Goal: Task Accomplishment & Management: Use online tool/utility

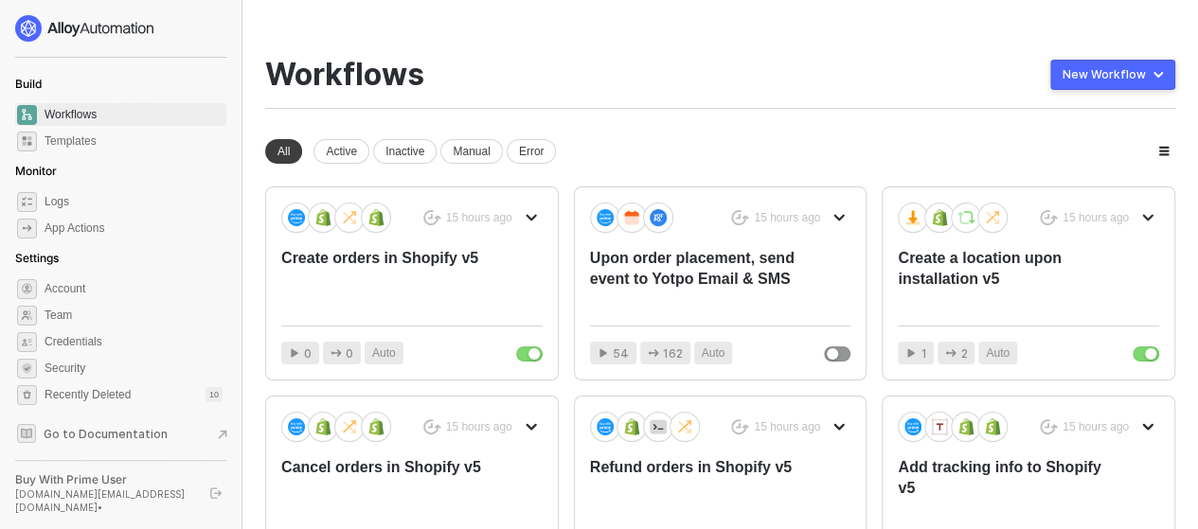
click at [697, 54] on div "You need to expand your browser window or switch to a computer with a bigger sc…" at bounding box center [719, 450] width 955 height 901
click at [534, 218] on icon "icon-arrow-down" at bounding box center [530, 217] width 11 height 11
click at [690, 72] on div "Workflows New Workflow" at bounding box center [720, 83] width 910 height 52
click at [78, 24] on img at bounding box center [85, 28] width 140 height 27
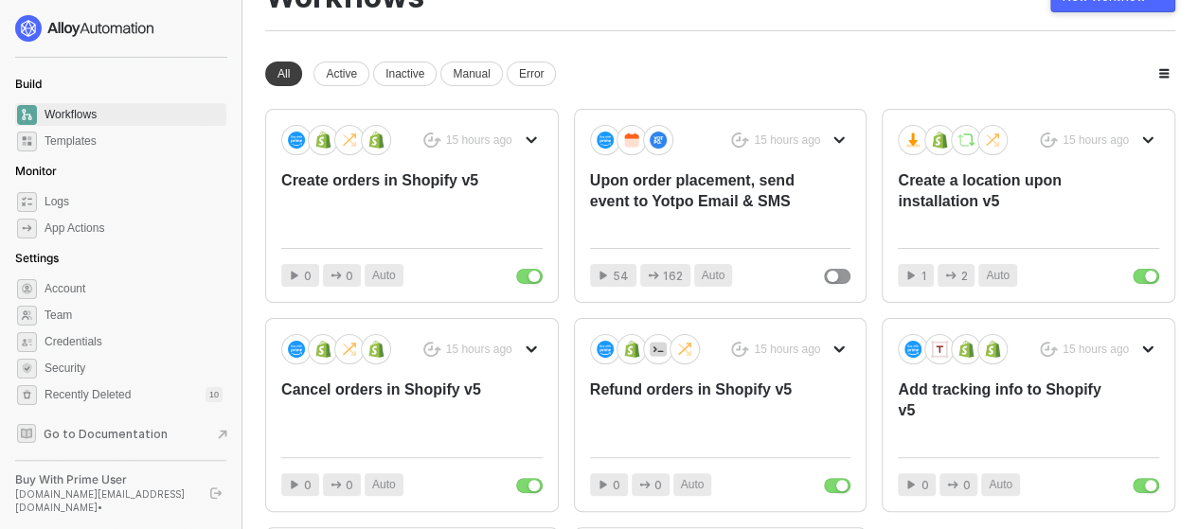
scroll to position [189, 0]
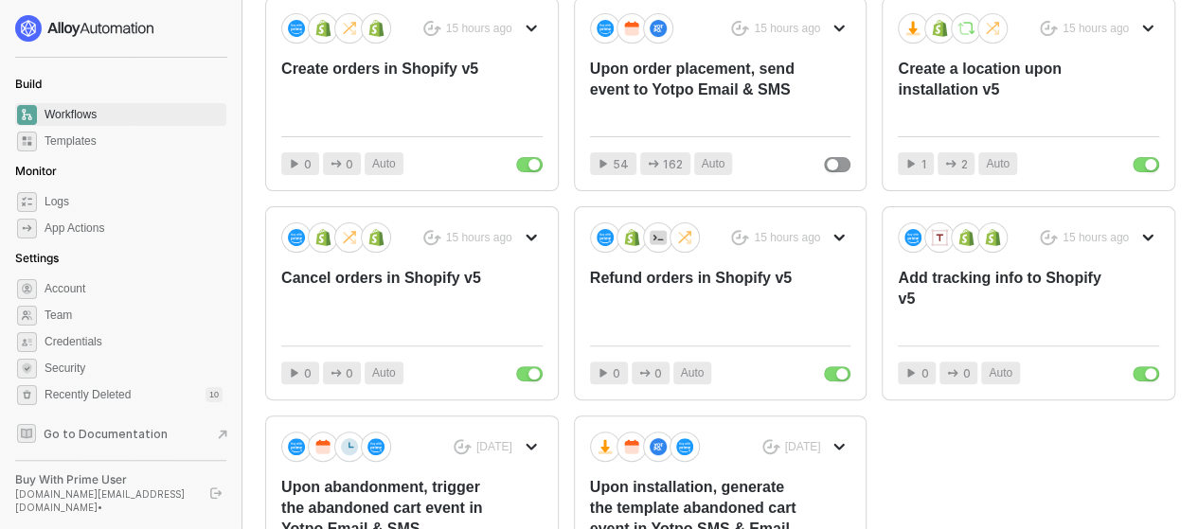
click at [66, 501] on div "[DOMAIN_NAME][EMAIL_ADDRESS][DOMAIN_NAME] •" at bounding box center [104, 501] width 178 height 27
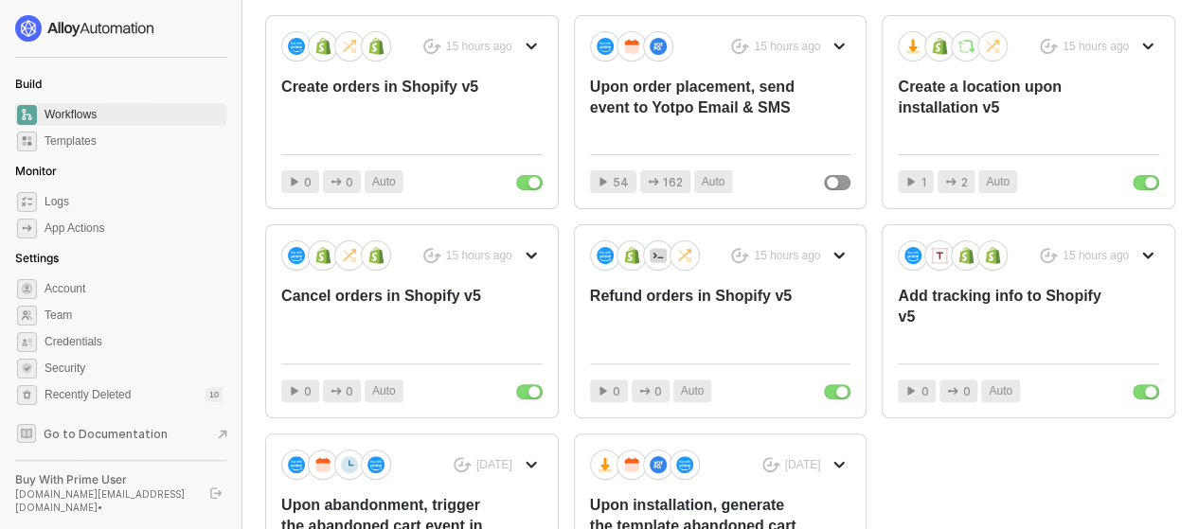
scroll to position [83, 0]
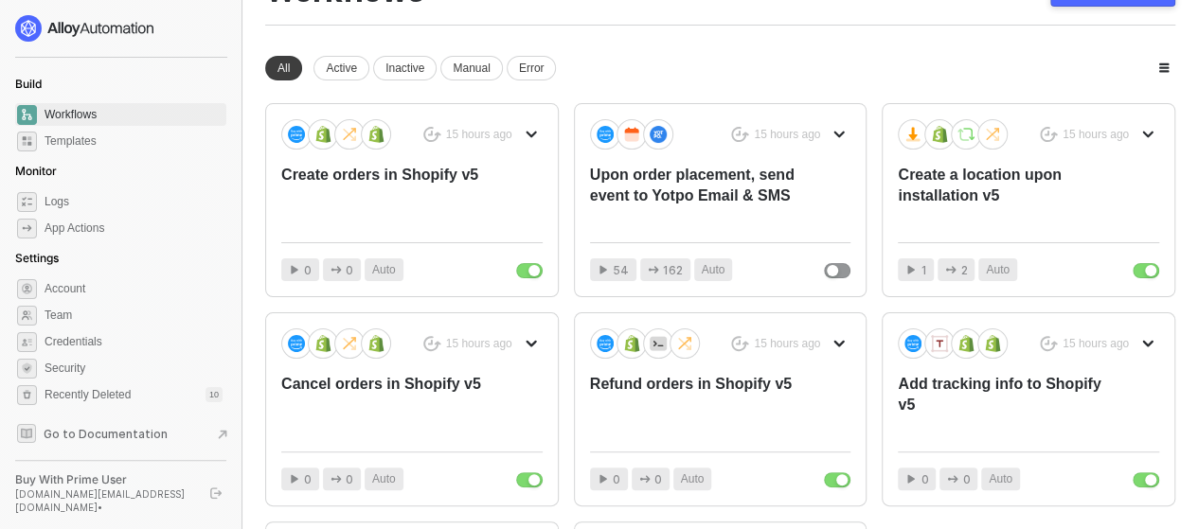
click at [870, 188] on div "15 hours ago Rename Duplicate Delete Publish as Template Create orders in Shopi…" at bounding box center [720, 409] width 910 height 613
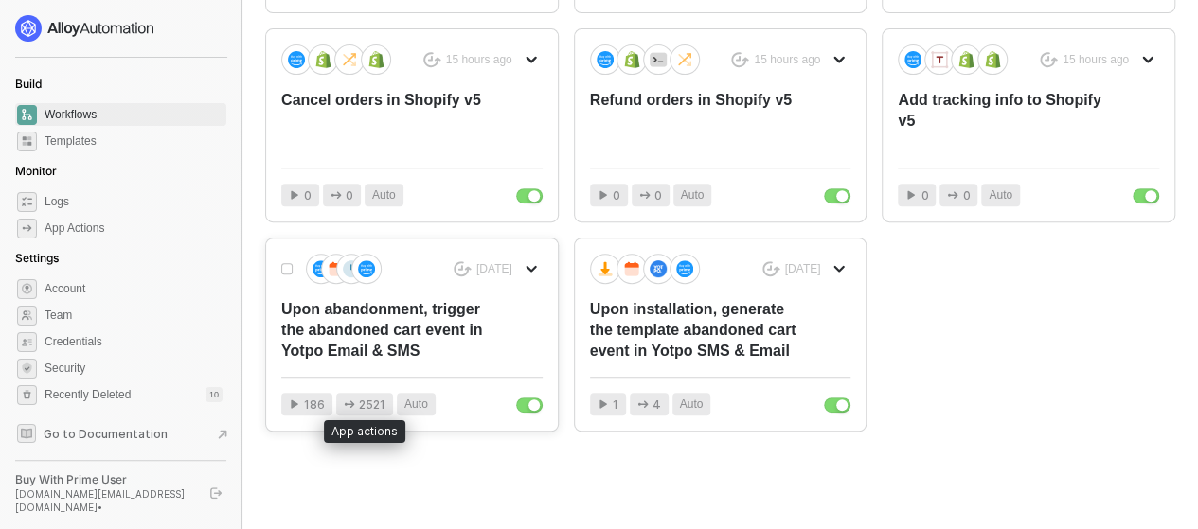
click at [366, 398] on span "2521" at bounding box center [372, 405] width 27 height 18
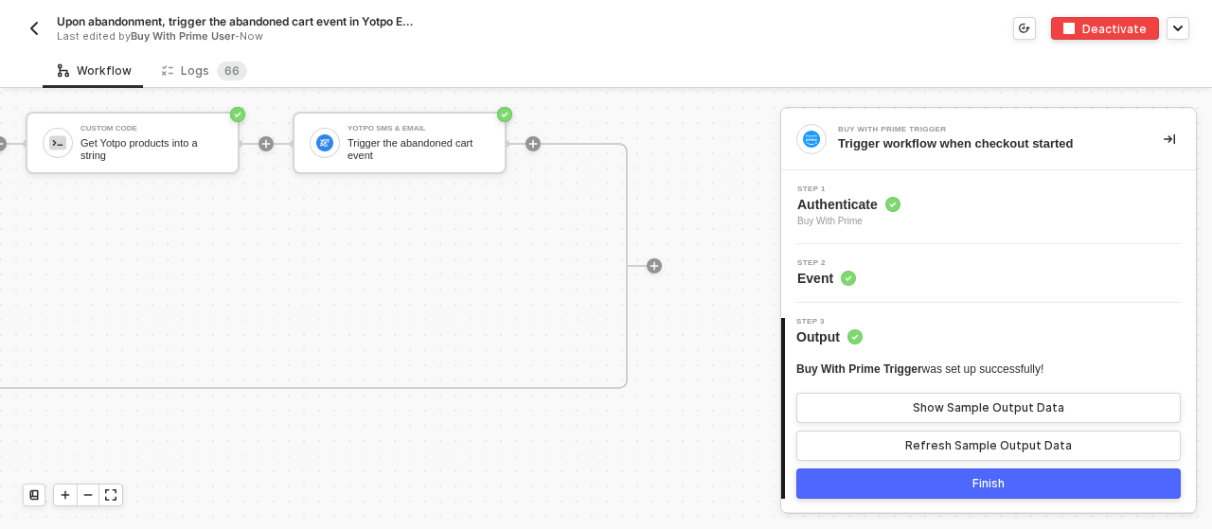
click at [28, 32] on img "button" at bounding box center [34, 28] width 15 height 15
